Goal: Information Seeking & Learning: Understand process/instructions

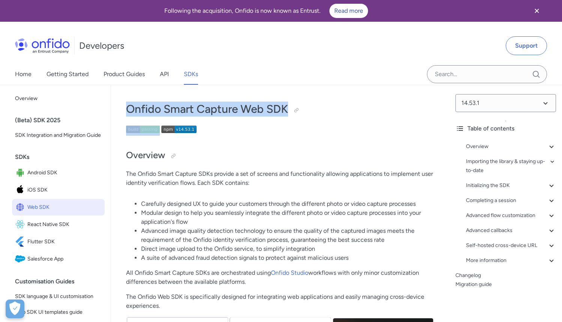
drag, startPoint x: 123, startPoint y: 110, endPoint x: 306, endPoint y: 122, distance: 183.2
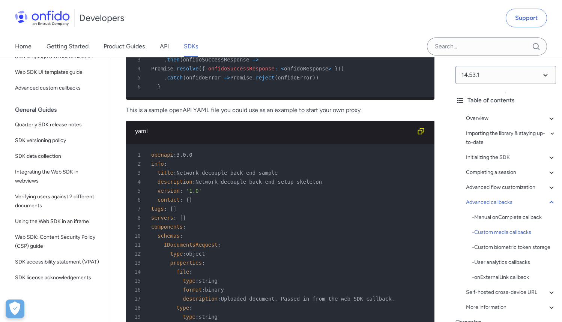
scroll to position [57, 0]
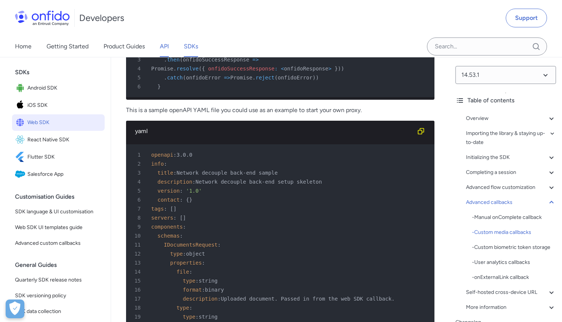
click at [168, 48] on link "API" at bounding box center [164, 46] width 9 height 21
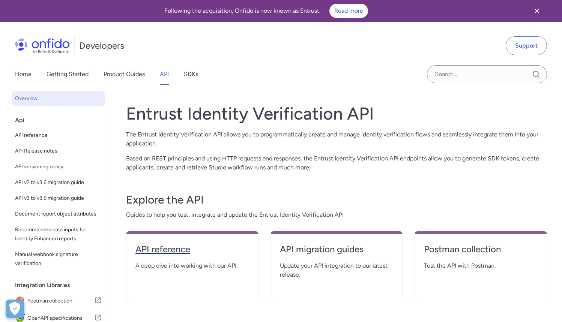
click at [175, 246] on h4 "API reference" at bounding box center [193, 250] width 114 height 12
select select "http"
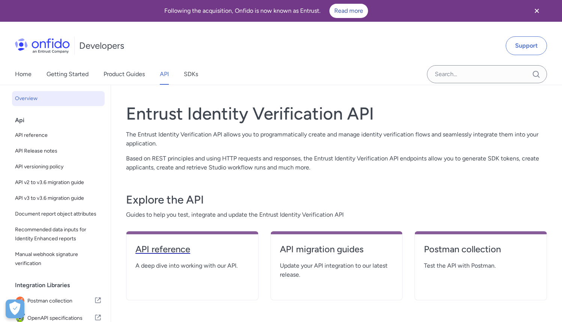
select select "http"
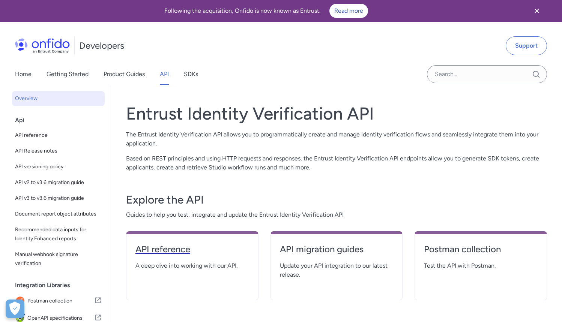
select select "http"
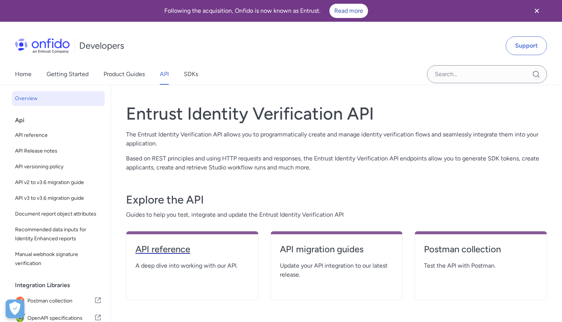
select select "http"
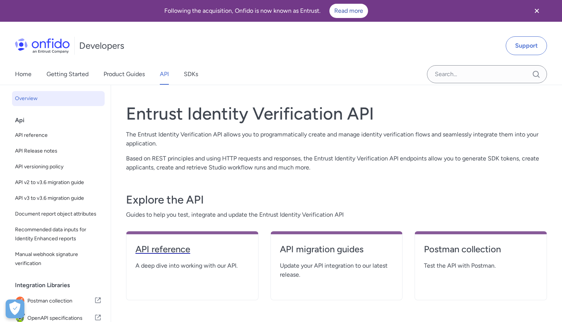
select select "http"
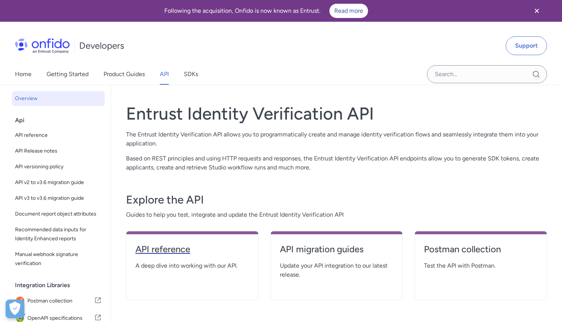
select select "http"
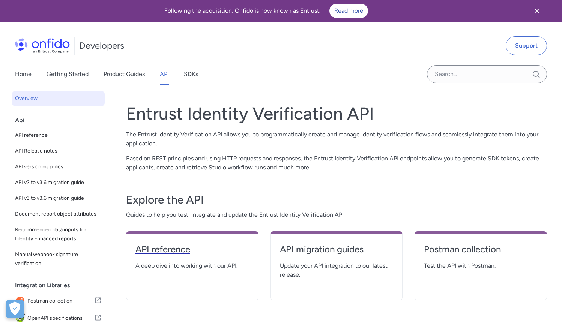
select select "http"
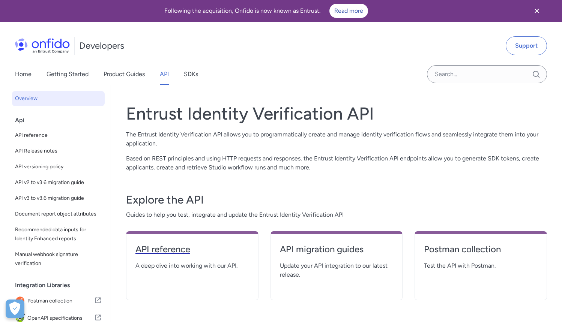
select select "http"
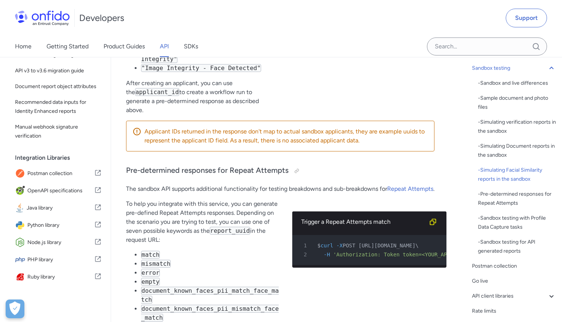
scroll to position [3454, 0]
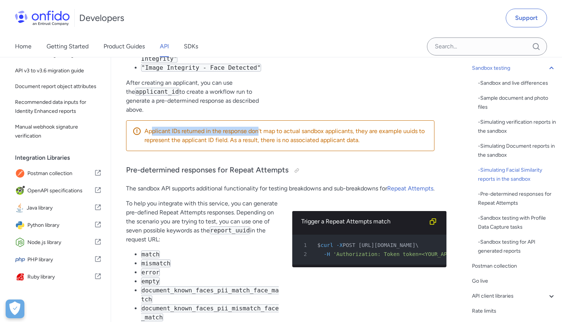
drag, startPoint x: 152, startPoint y: 187, endPoint x: 258, endPoint y: 184, distance: 105.5
click at [258, 145] on p "Applicant IDs returned in the response don't map to actual sandbox applicants, …" at bounding box center [287, 136] width 284 height 18
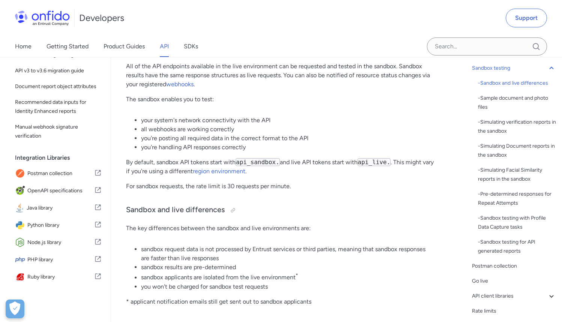
scroll to position [1208, 0]
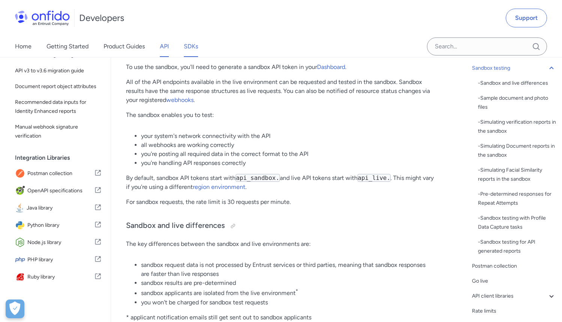
click at [194, 46] on link "SDKs" at bounding box center [191, 46] width 14 height 21
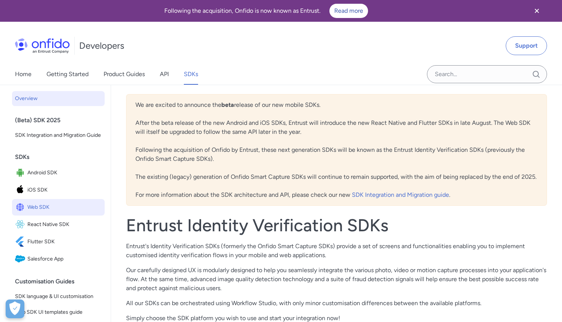
click at [39, 213] on span "Web SDK" at bounding box center [64, 207] width 74 height 11
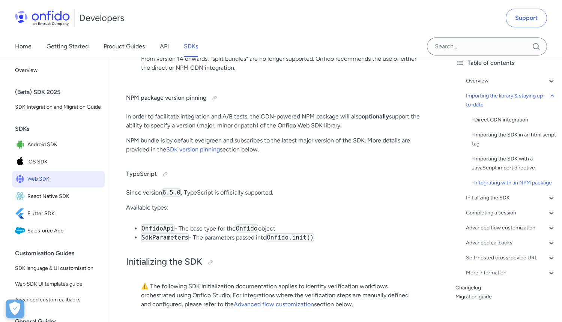
scroll to position [24, 0]
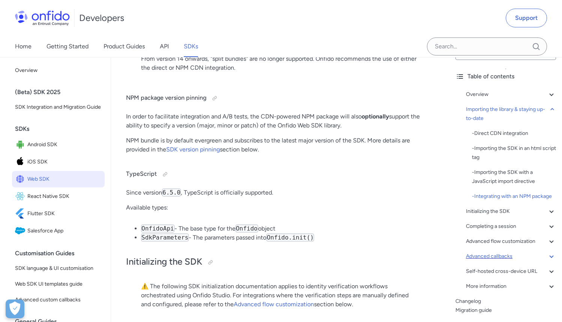
click at [505, 261] on div "Advanced callbacks" at bounding box center [511, 256] width 90 height 9
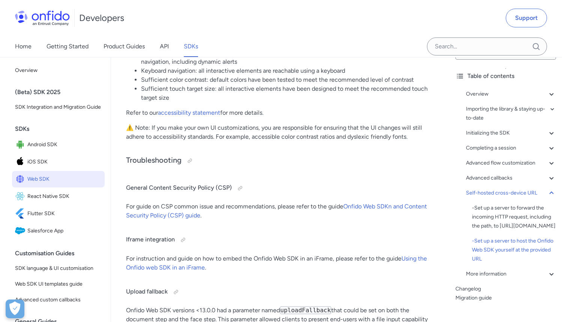
scroll to position [20473, 0]
click at [499, 181] on div "Advanced callbacks" at bounding box center [511, 178] width 90 height 9
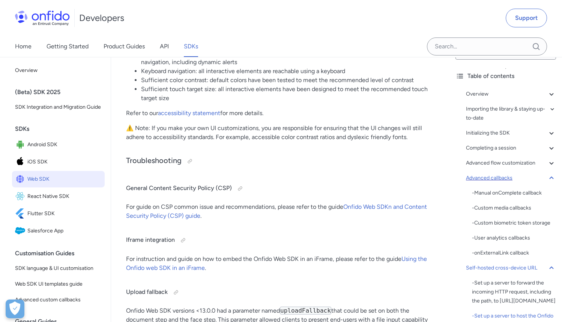
scroll to position [13487, 0]
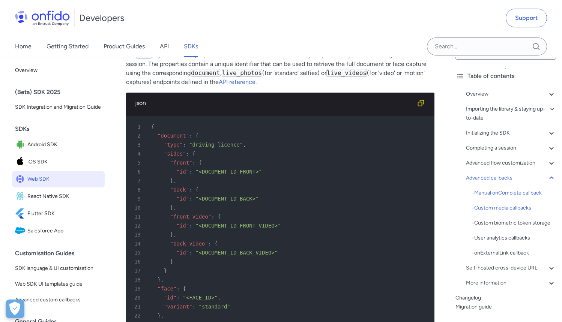
click at [488, 208] on div "- Custom media callbacks" at bounding box center [514, 208] width 84 height 9
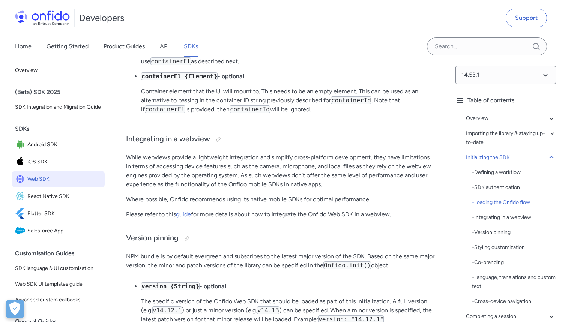
scroll to position [2225, 0]
